Goal: Task Accomplishment & Management: Manage account settings

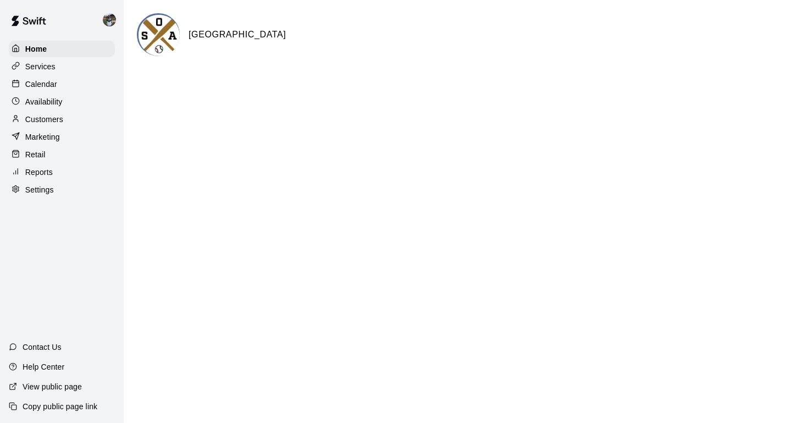
click at [56, 87] on p "Calendar" at bounding box center [41, 84] width 32 height 11
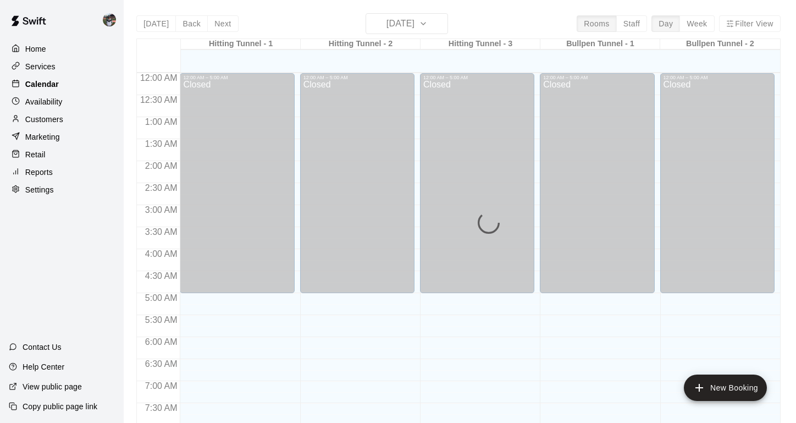
scroll to position [660, 0]
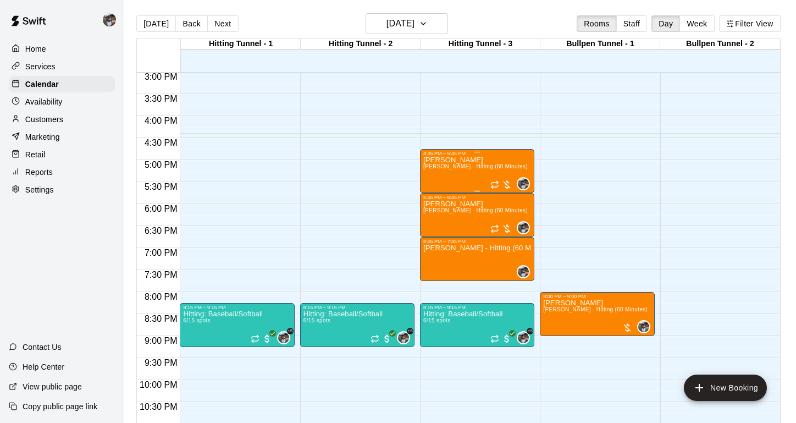
click at [461, 168] on span "[PERSON_NAME] - Hitting (60 Minutes)" at bounding box center [475, 166] width 104 height 6
click at [431, 235] on button "delete" at bounding box center [434, 227] width 22 height 22
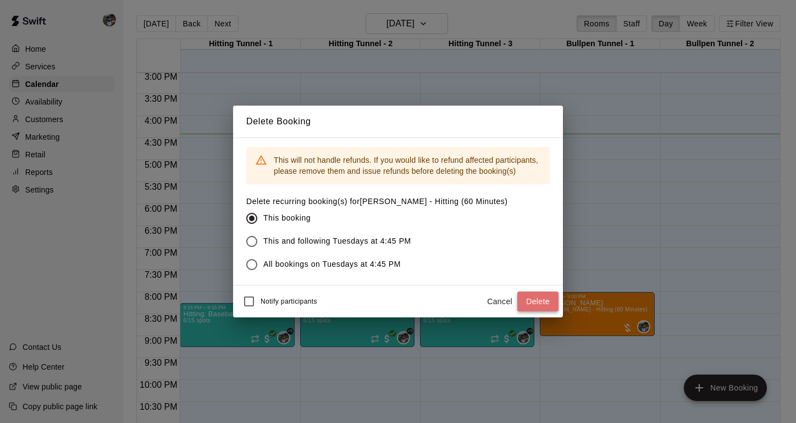
click at [531, 304] on button "Delete" at bounding box center [537, 301] width 41 height 20
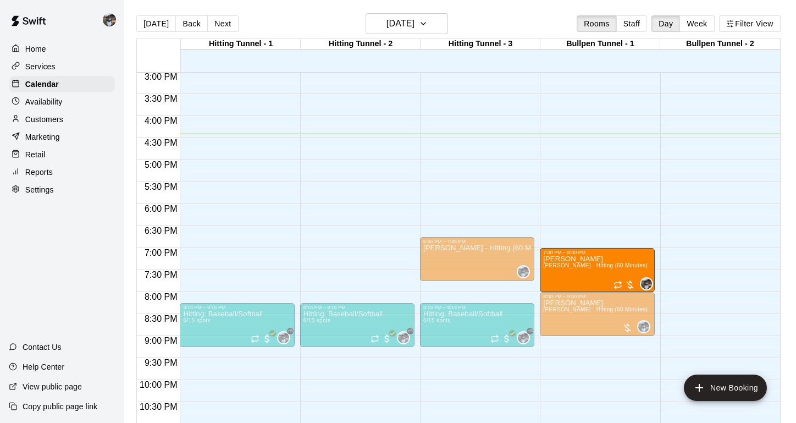
drag, startPoint x: 482, startPoint y: 218, endPoint x: 591, endPoint y: 277, distance: 123.9
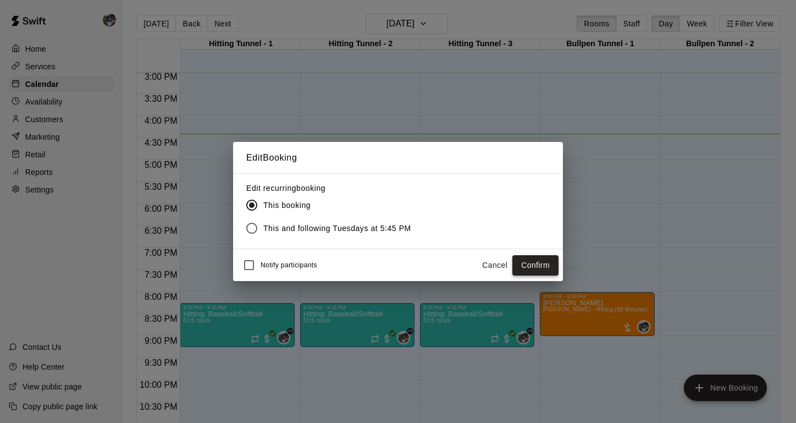
click at [521, 268] on button "Confirm" at bounding box center [535, 265] width 46 height 20
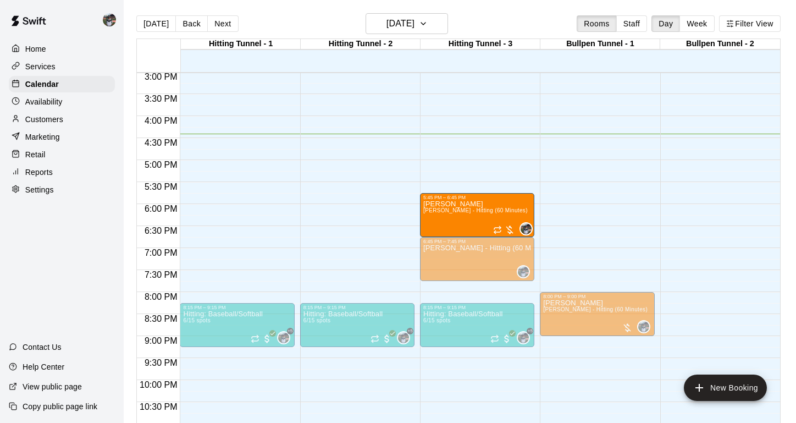
drag, startPoint x: 476, startPoint y: 210, endPoint x: 496, endPoint y: 220, distance: 21.9
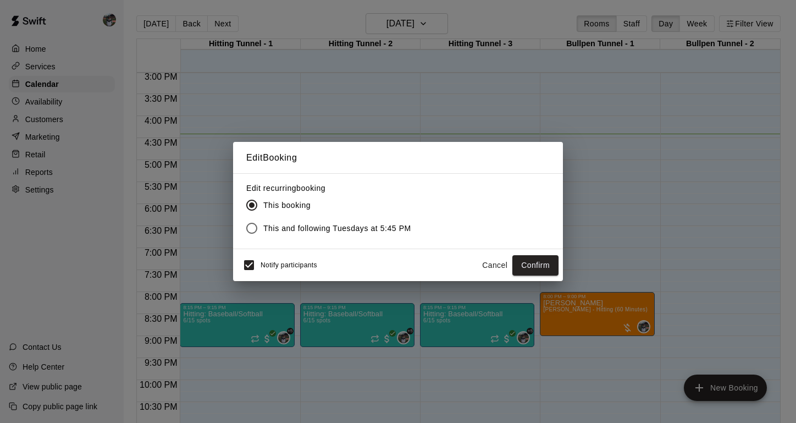
click at [496, 266] on button "Cancel" at bounding box center [494, 265] width 35 height 20
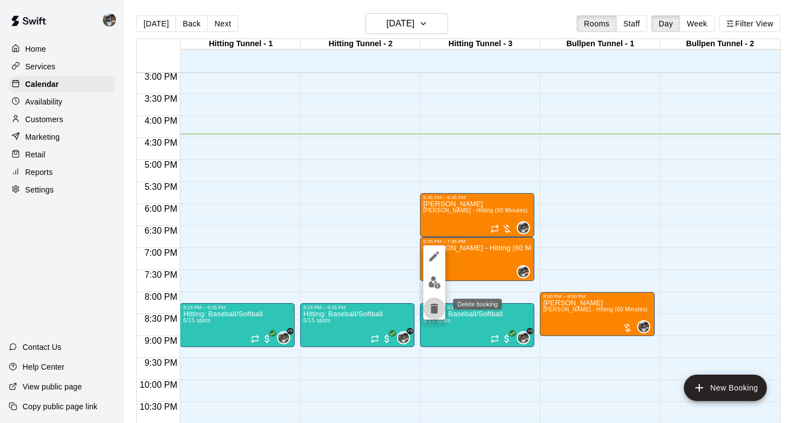
click at [432, 307] on icon "delete" at bounding box center [434, 308] width 8 height 10
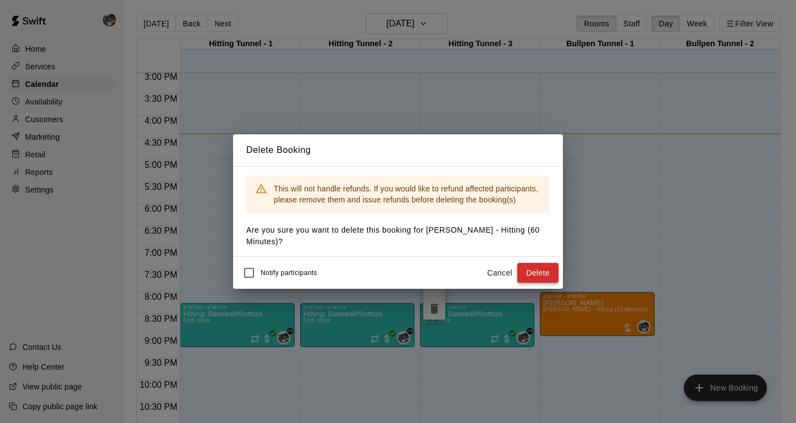
click at [533, 271] on button "Delete" at bounding box center [537, 273] width 41 height 20
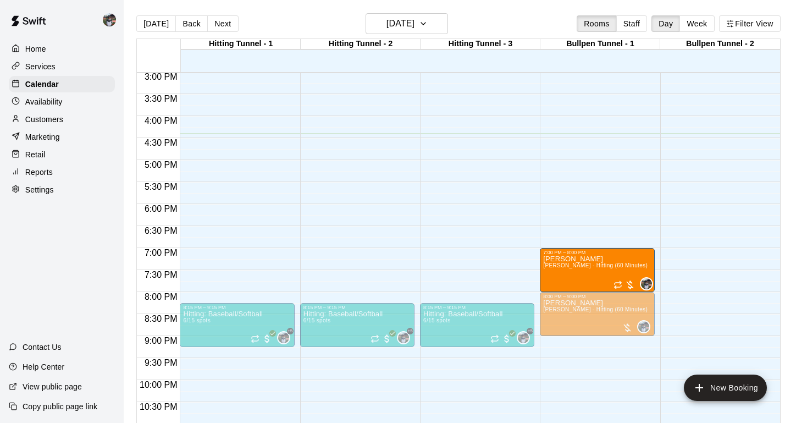
drag, startPoint x: 480, startPoint y: 216, endPoint x: 588, endPoint y: 275, distance: 123.7
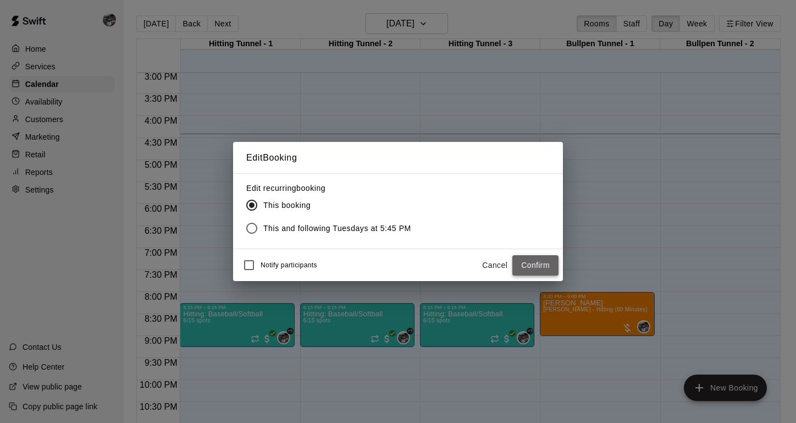
click at [533, 266] on button "Confirm" at bounding box center [535, 265] width 46 height 20
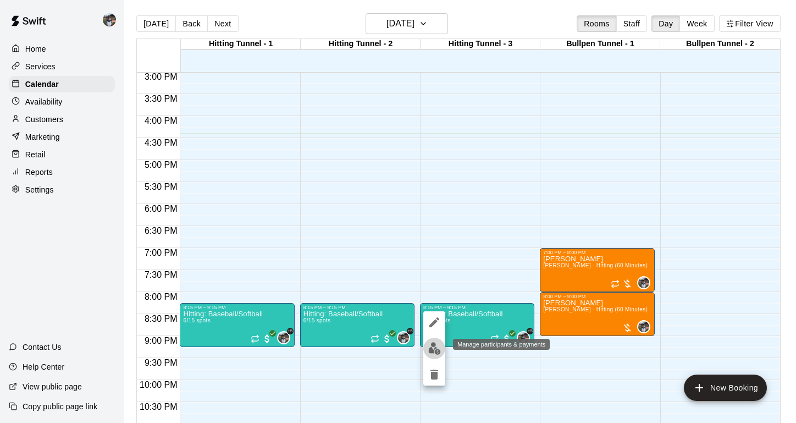
click at [433, 346] on img "edit" at bounding box center [434, 348] width 13 height 13
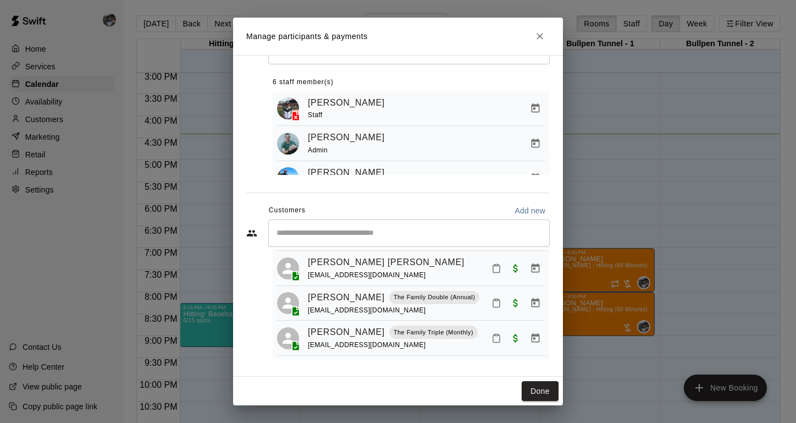
scroll to position [129, 0]
click at [542, 40] on icon "Close" at bounding box center [539, 36] width 11 height 11
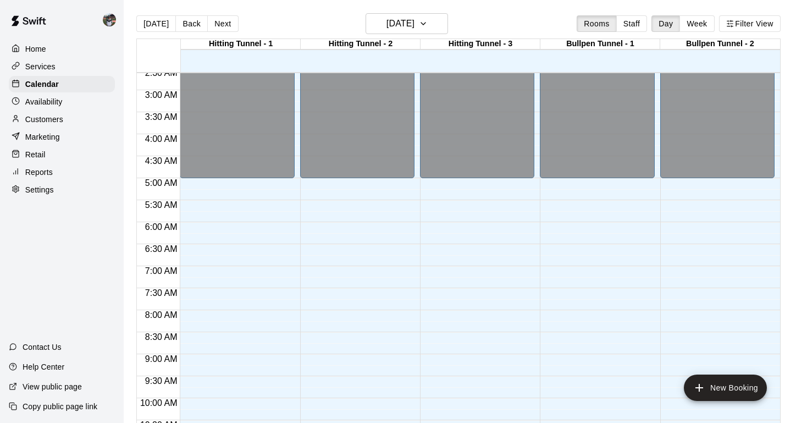
scroll to position [610, 0]
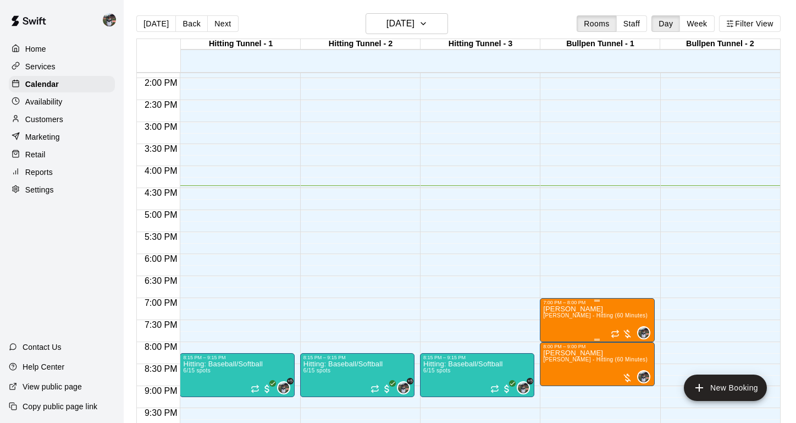
click at [609, 318] on span "[PERSON_NAME] - Hitting (60 Minutes)" at bounding box center [595, 315] width 104 height 6
click at [558, 354] on img "edit" at bounding box center [554, 350] width 13 height 13
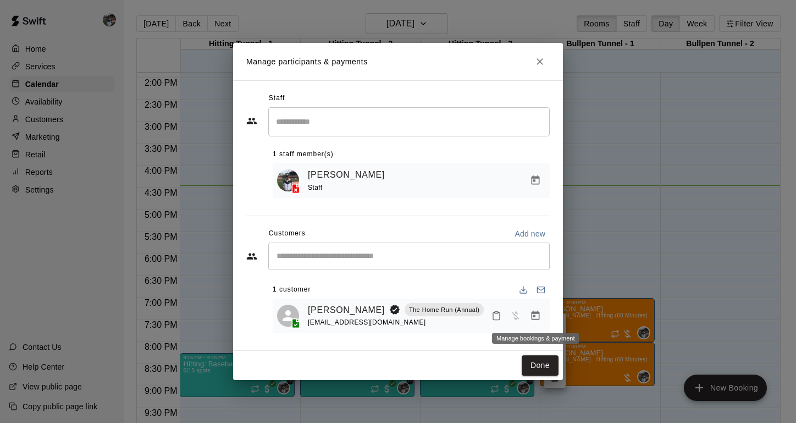
click at [538, 315] on icon "Manage bookings & payment" at bounding box center [535, 315] width 11 height 11
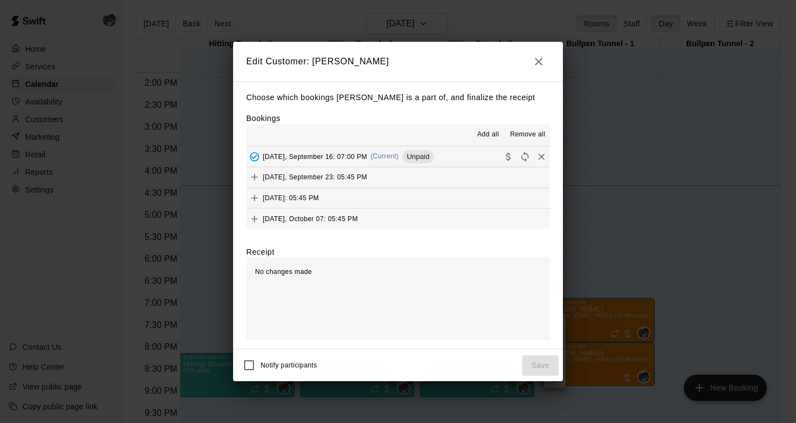
click at [305, 154] on span "[DATE], September 16: 07:00 PM" at bounding box center [315, 156] width 104 height 8
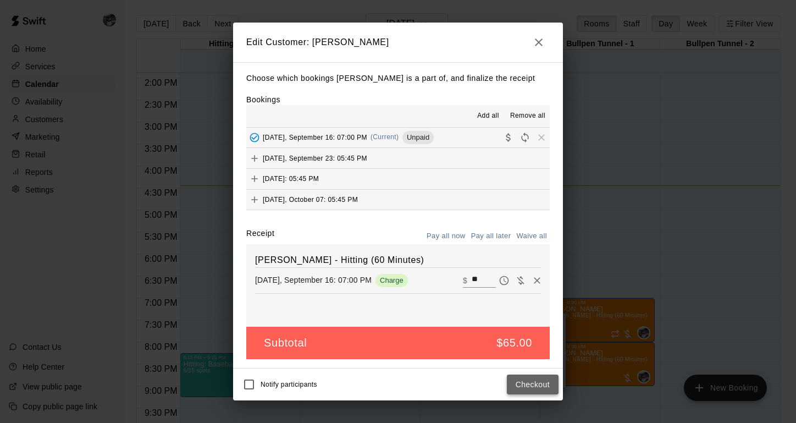
click at [525, 381] on button "Checkout" at bounding box center [533, 384] width 52 height 20
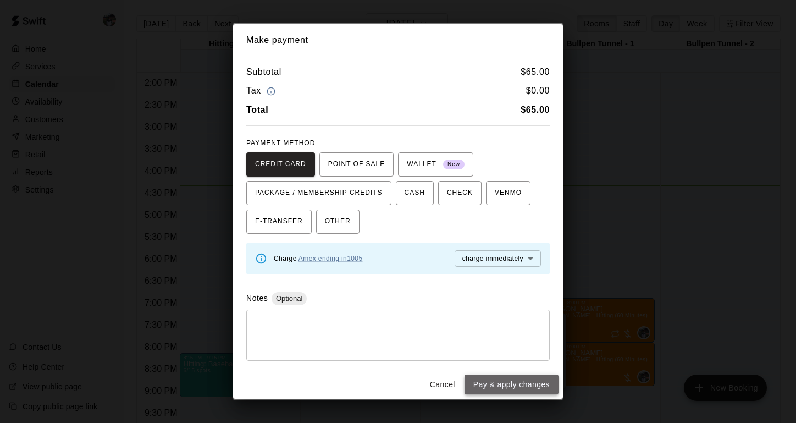
click at [510, 380] on button "Pay & apply changes" at bounding box center [511, 384] width 94 height 20
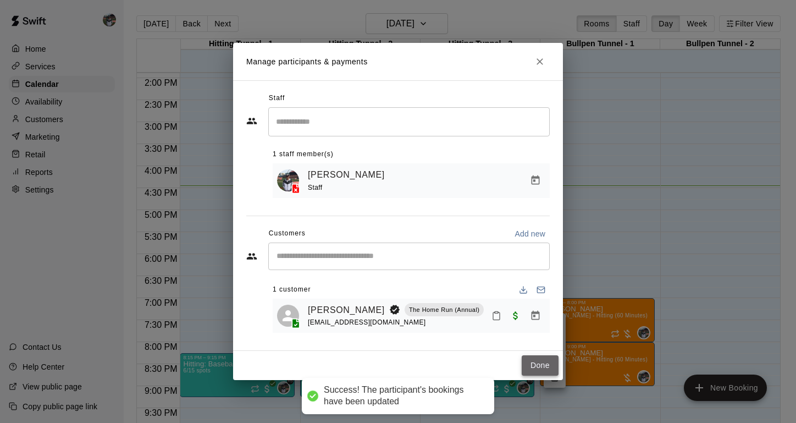
click at [544, 363] on button "Done" at bounding box center [539, 365] width 37 height 20
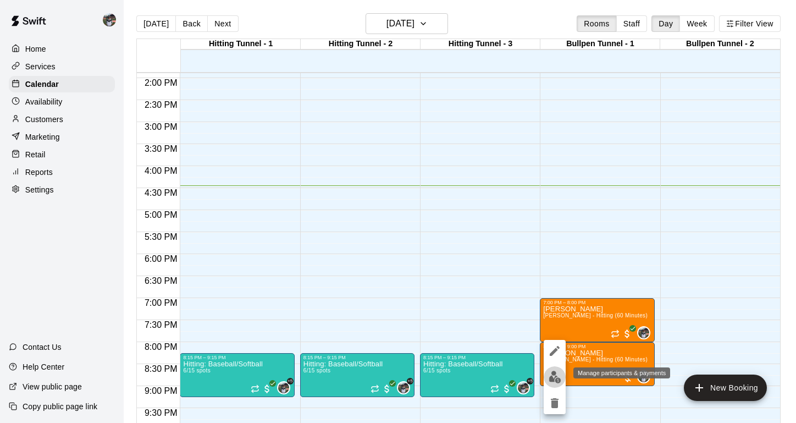
click at [553, 379] on img "edit" at bounding box center [554, 376] width 13 height 13
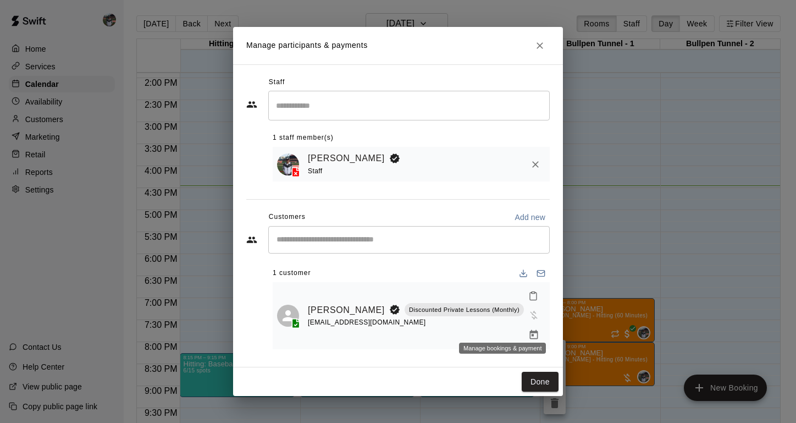
click at [528, 329] on icon "Manage bookings & payment" at bounding box center [533, 334] width 11 height 11
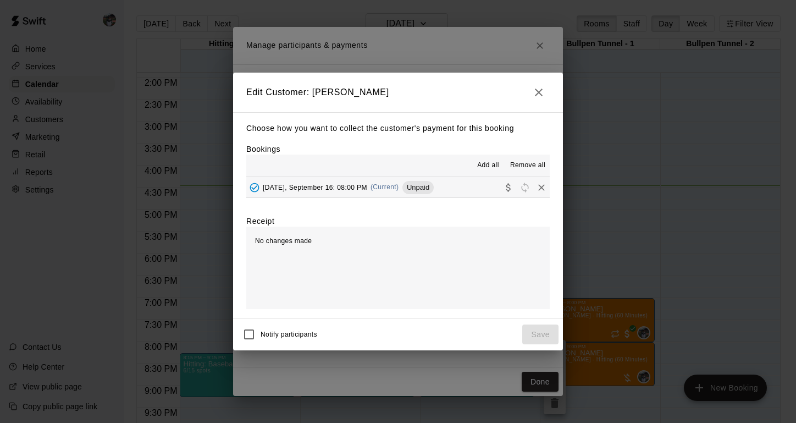
click at [433, 187] on span "Unpaid" at bounding box center [417, 187] width 31 height 8
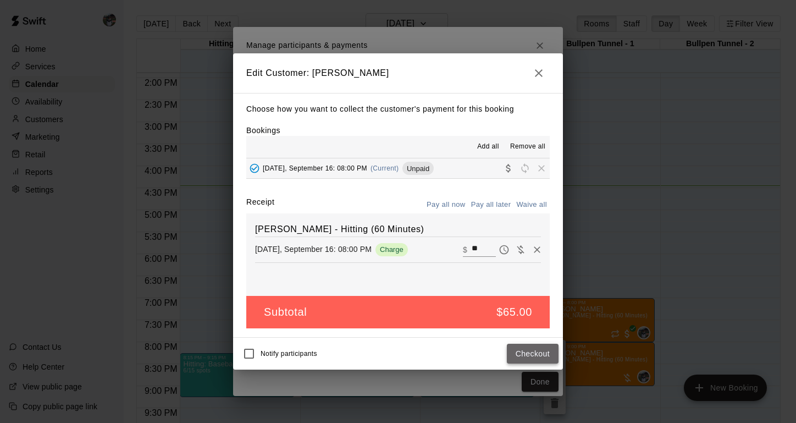
click at [524, 352] on button "Checkout" at bounding box center [533, 353] width 52 height 20
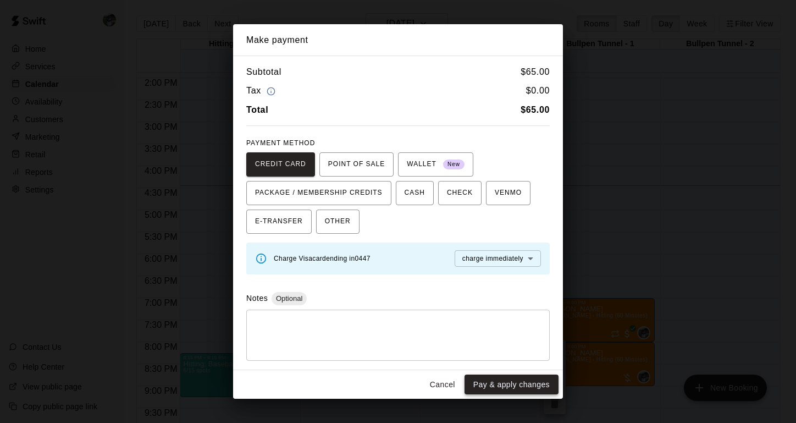
click at [512, 378] on button "Pay & apply changes" at bounding box center [511, 384] width 94 height 20
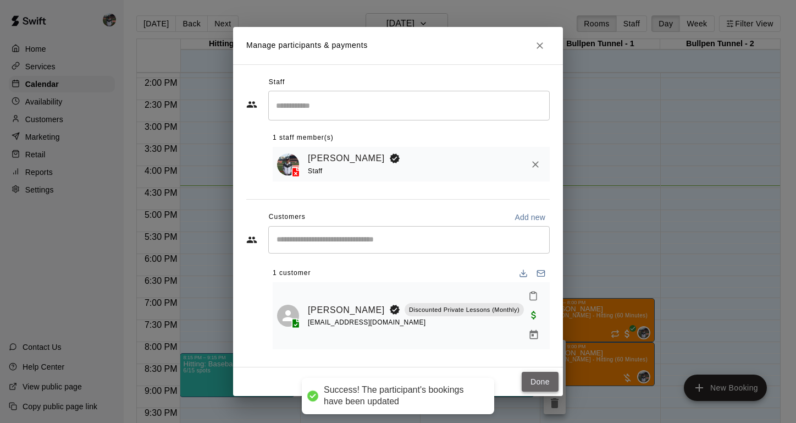
click at [538, 374] on button "Done" at bounding box center [539, 381] width 37 height 20
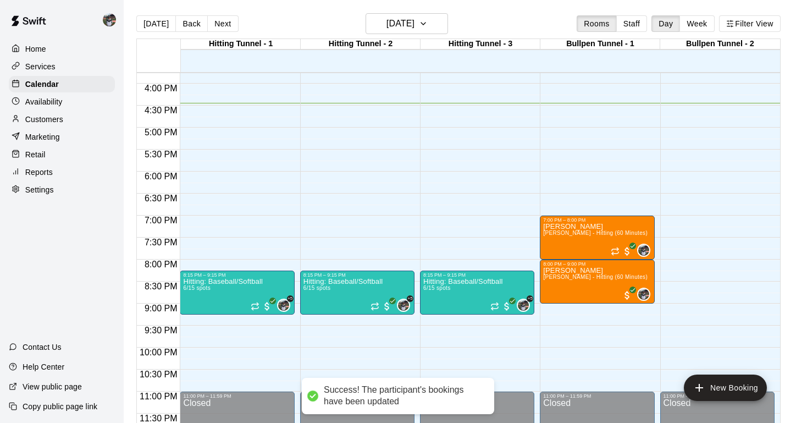
scroll to position [693, 0]
